Goal: Information Seeking & Learning: Learn about a topic

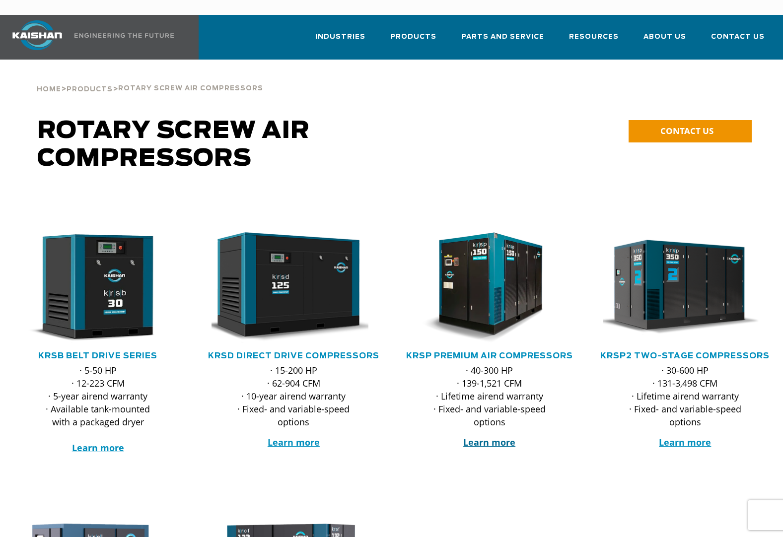
click at [480, 436] on strong "Learn more" at bounding box center [489, 442] width 52 height 12
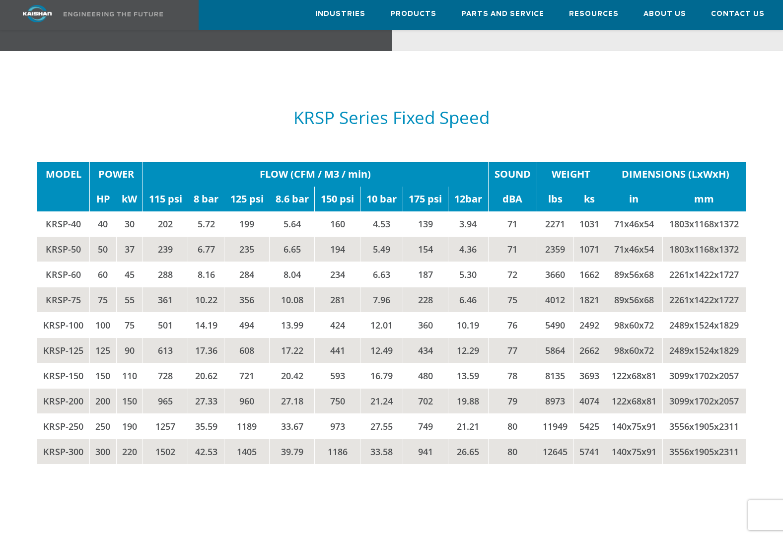
scroll to position [1489, 0]
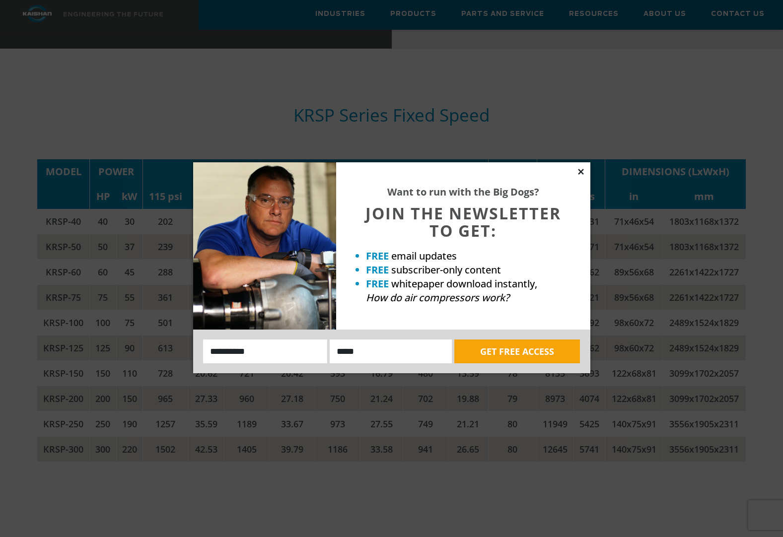
click at [584, 173] on icon at bounding box center [580, 171] width 9 height 9
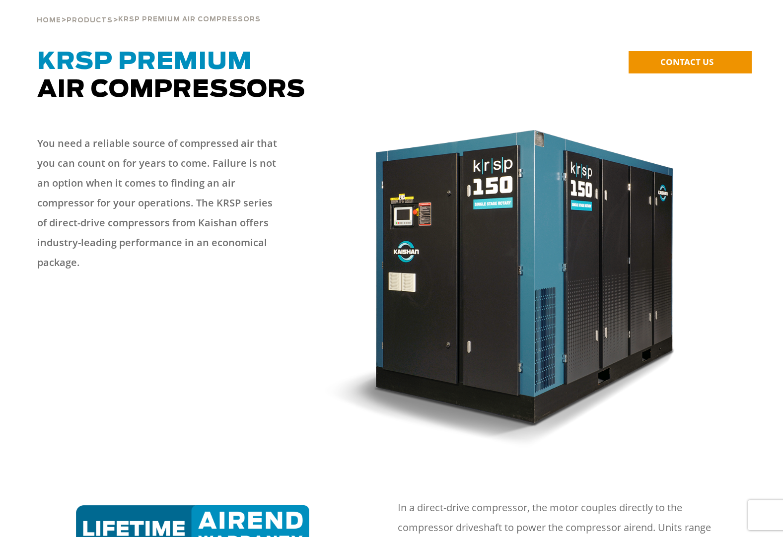
scroll to position [0, 0]
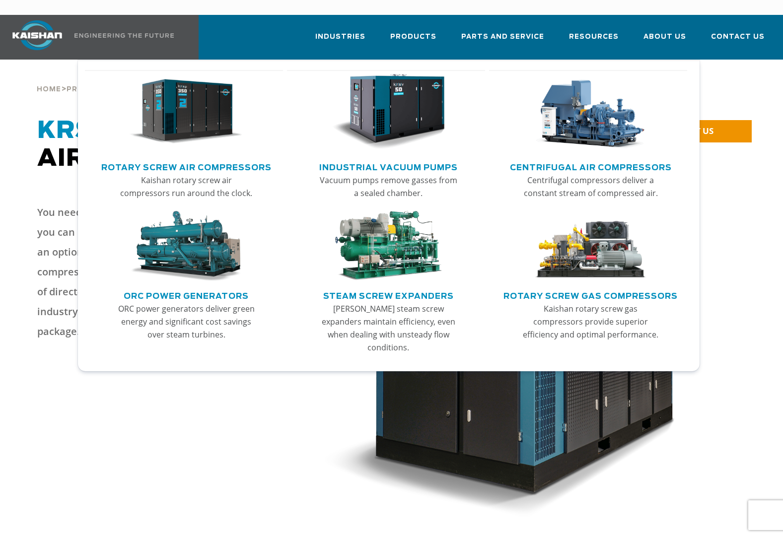
click at [190, 234] on img "Main menu" at bounding box center [186, 246] width 113 height 70
